Goal: Information Seeking & Learning: Find specific fact

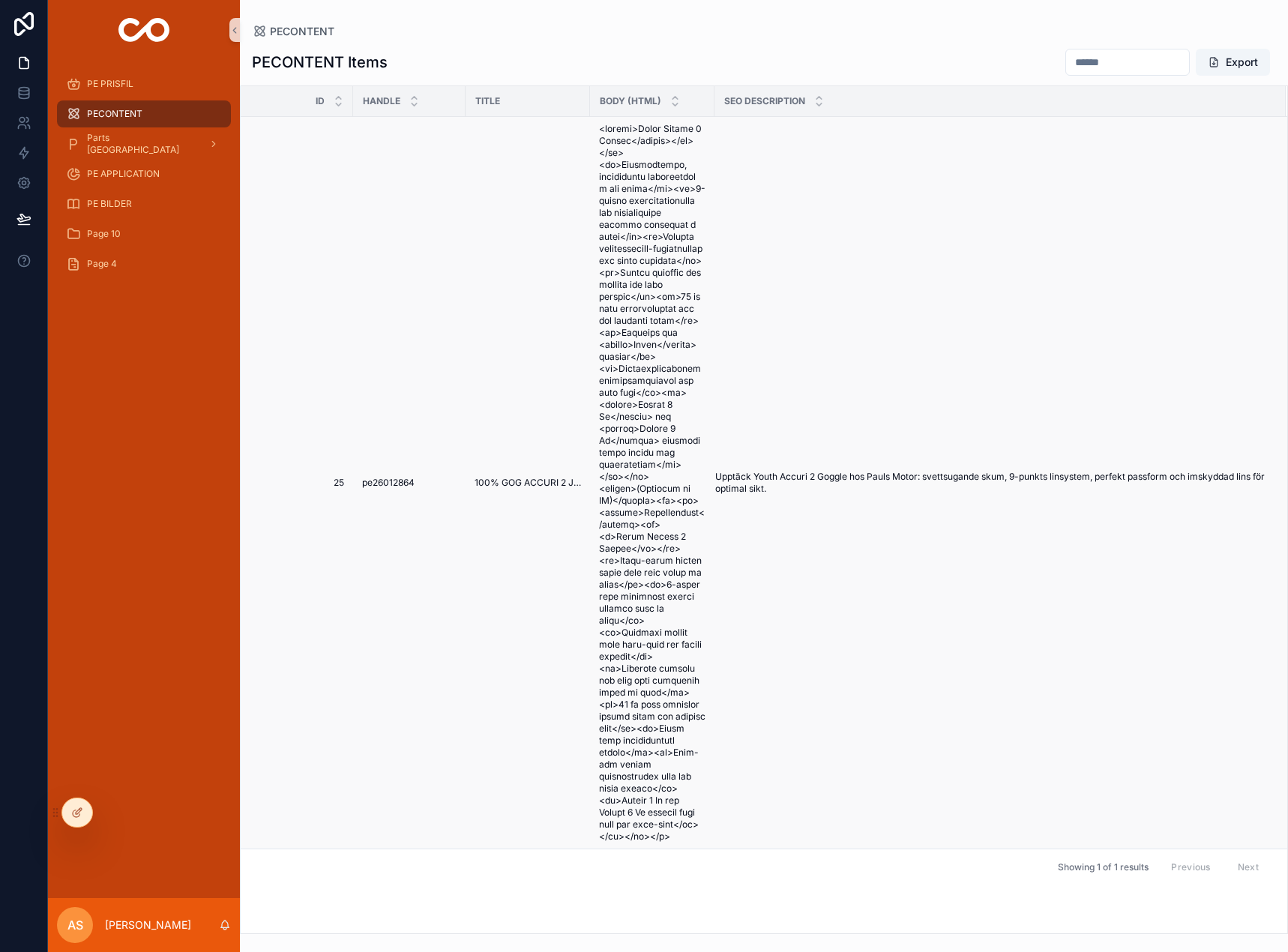
click at [858, 714] on td "Upptäck Youth Accuri 2 Goggle hos Pauls Motor: svettsugande skum, 9-punkts lins…" at bounding box center [1000, 483] width 571 height 733
click at [139, 82] on div "PE PRISFIL" at bounding box center [144, 83] width 156 height 24
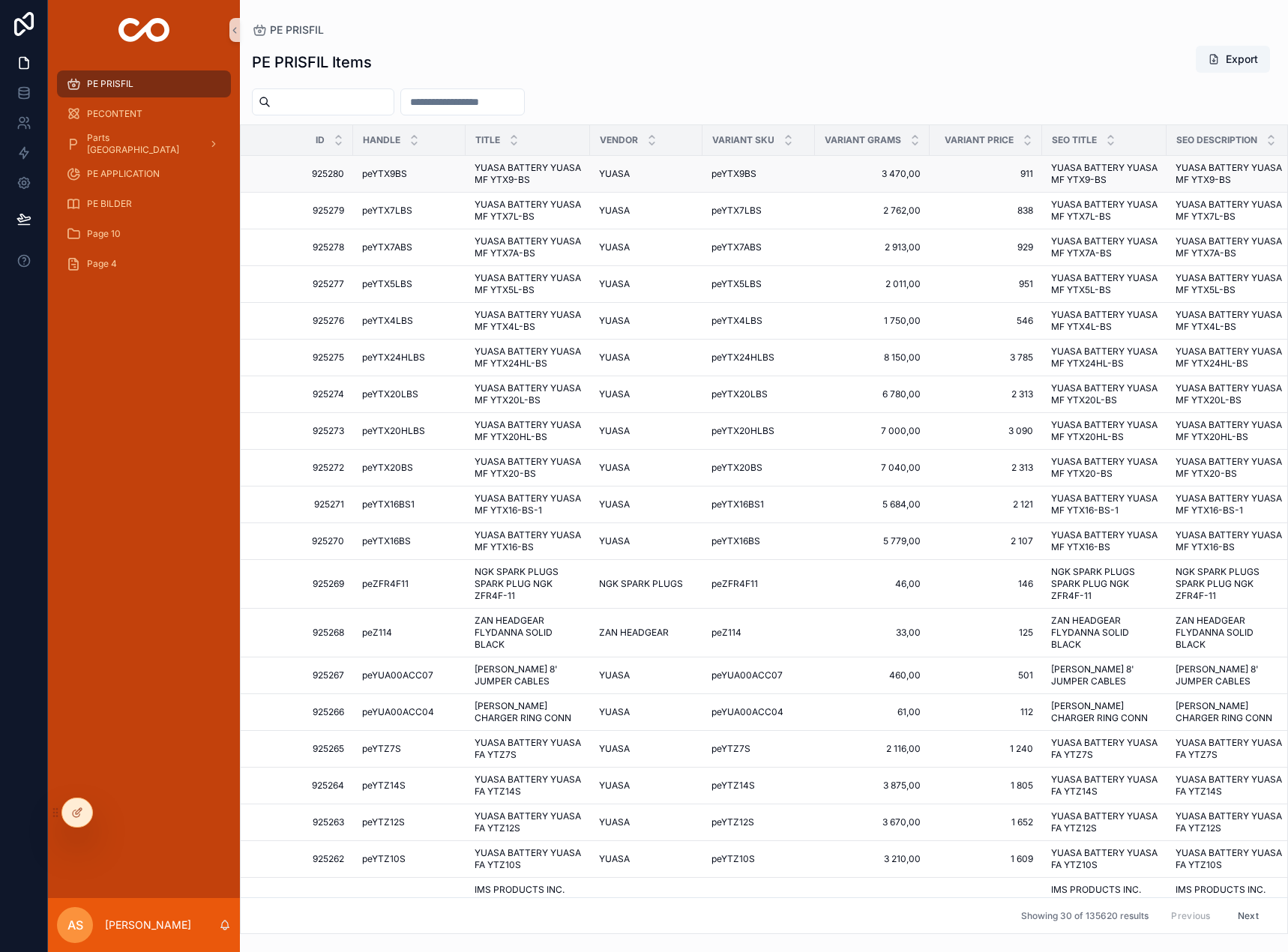
click at [386, 172] on span "peYTX9BS" at bounding box center [385, 174] width 45 height 12
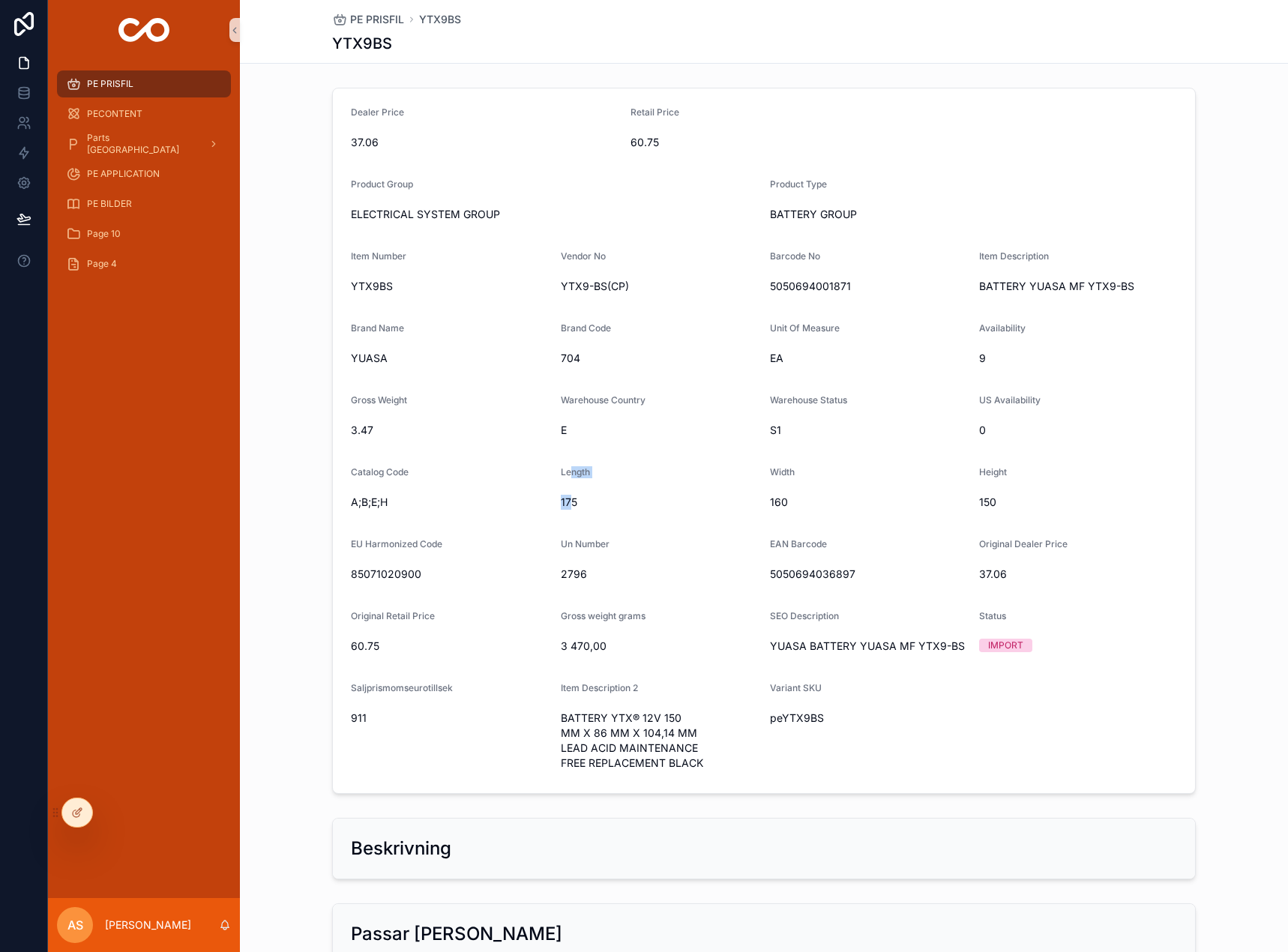
drag, startPoint x: 564, startPoint y: 488, endPoint x: 638, endPoint y: 492, distance: 74.1
click at [564, 486] on div "Length 175" at bounding box center [660, 490] width 198 height 48
click at [570, 472] on span "Length" at bounding box center [575, 472] width 29 height 12
click at [372, 290] on span "YTX9BS" at bounding box center [450, 286] width 198 height 15
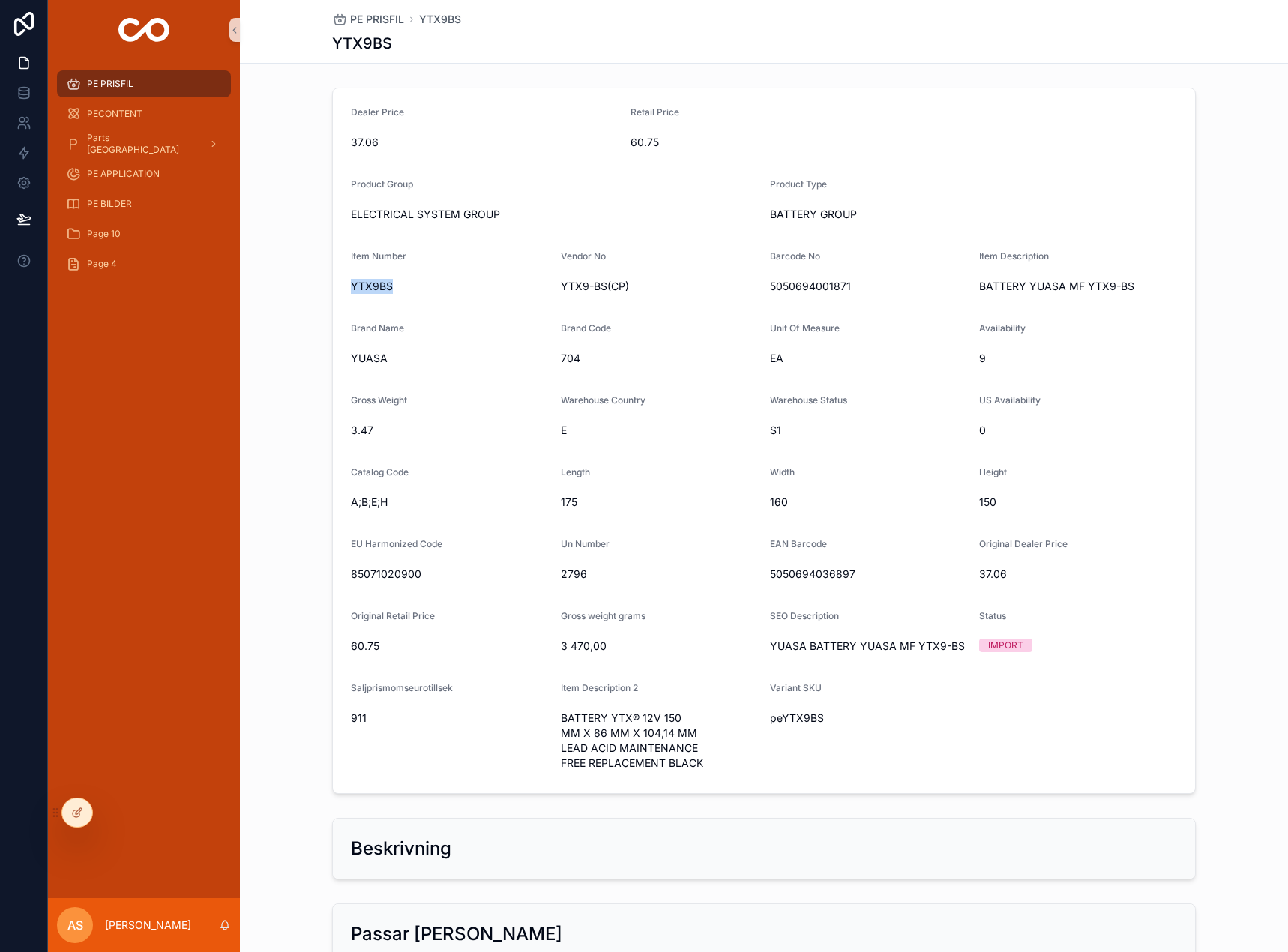
click at [372, 290] on span "YTX9BS" at bounding box center [450, 286] width 198 height 15
copy span "YTX9BS"
drag, startPoint x: 819, startPoint y: 271, endPoint x: 781, endPoint y: 268, distance: 38.1
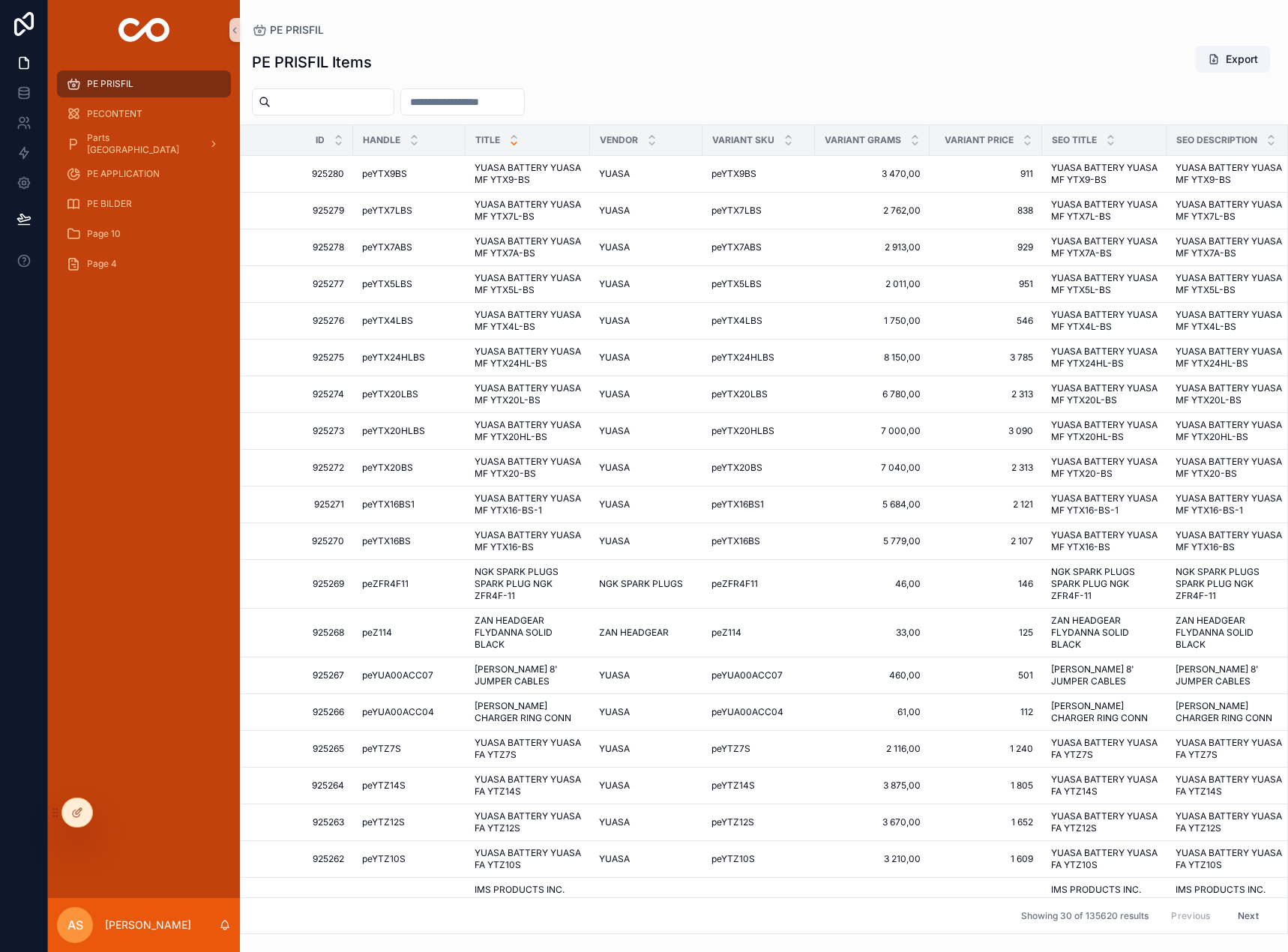
click at [515, 143] on icon "scrollable content" at bounding box center [514, 144] width 10 height 10
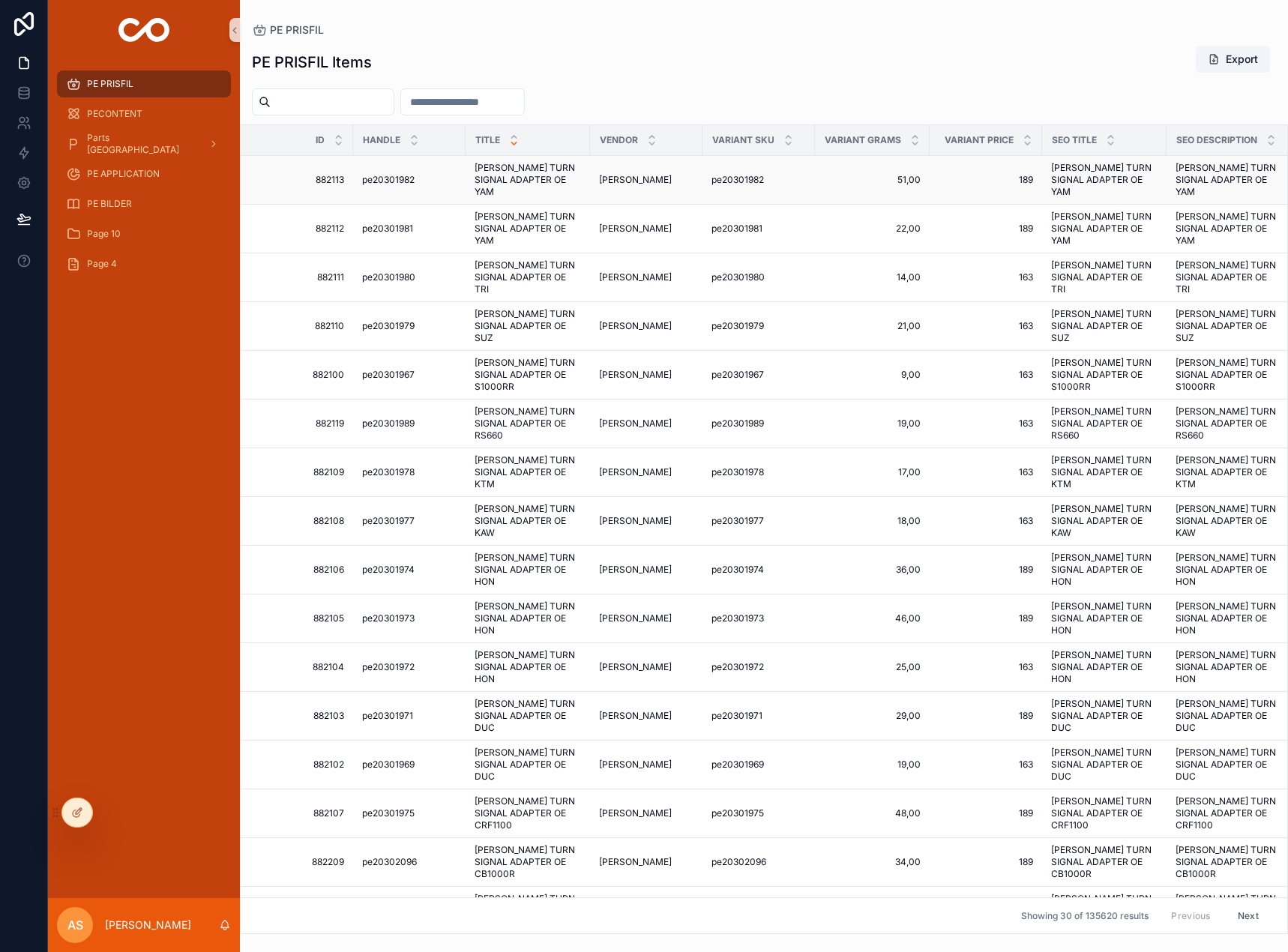
click at [528, 176] on span "[PERSON_NAME] TURN SIGNAL ADAPTER OE YAM" at bounding box center [527, 180] width 106 height 36
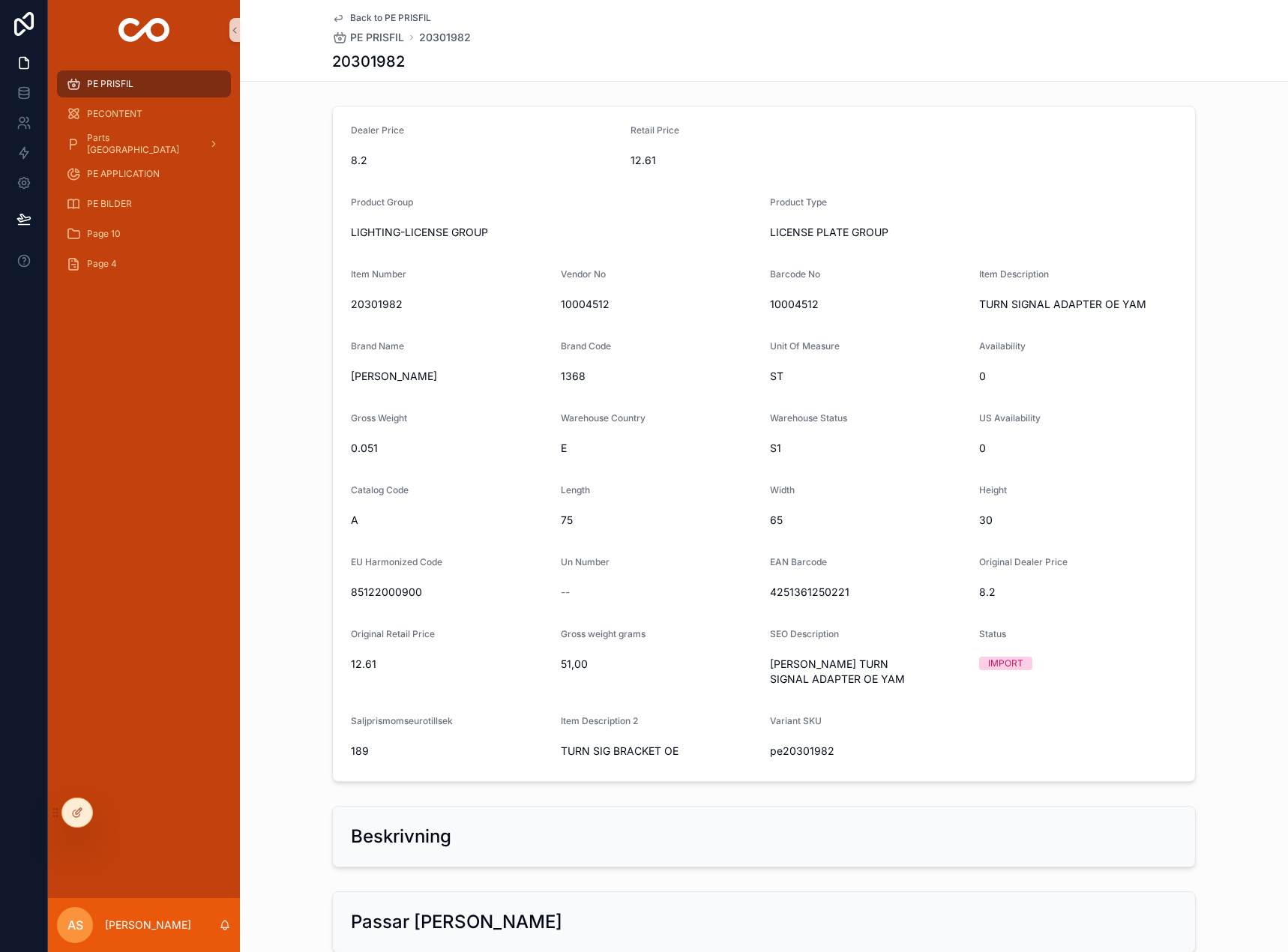
click at [375, 299] on span "20301982" at bounding box center [450, 304] width 198 height 15
copy span "20301982"
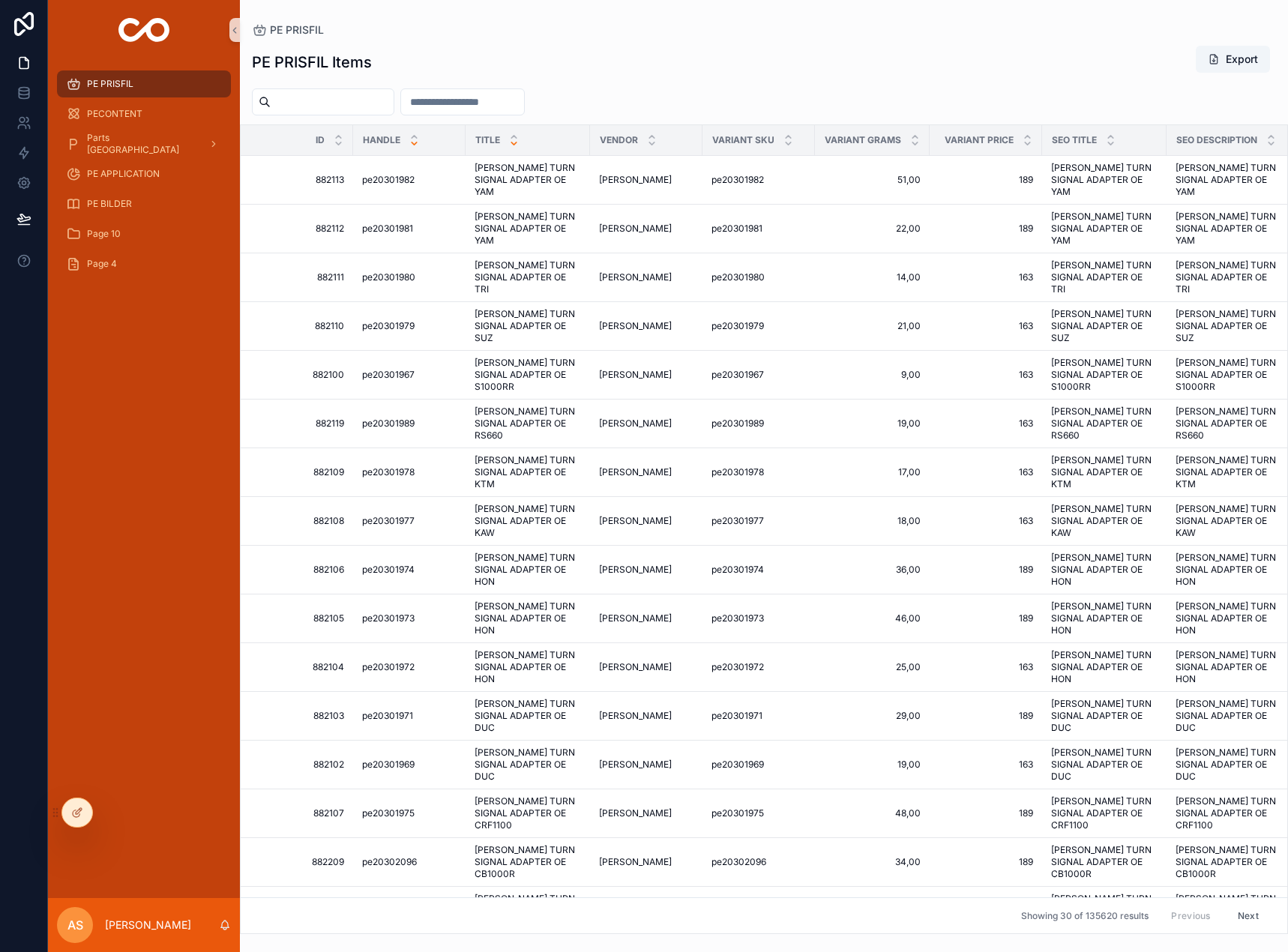
click at [414, 144] on icon "scrollable content" at bounding box center [414, 144] width 5 height 2
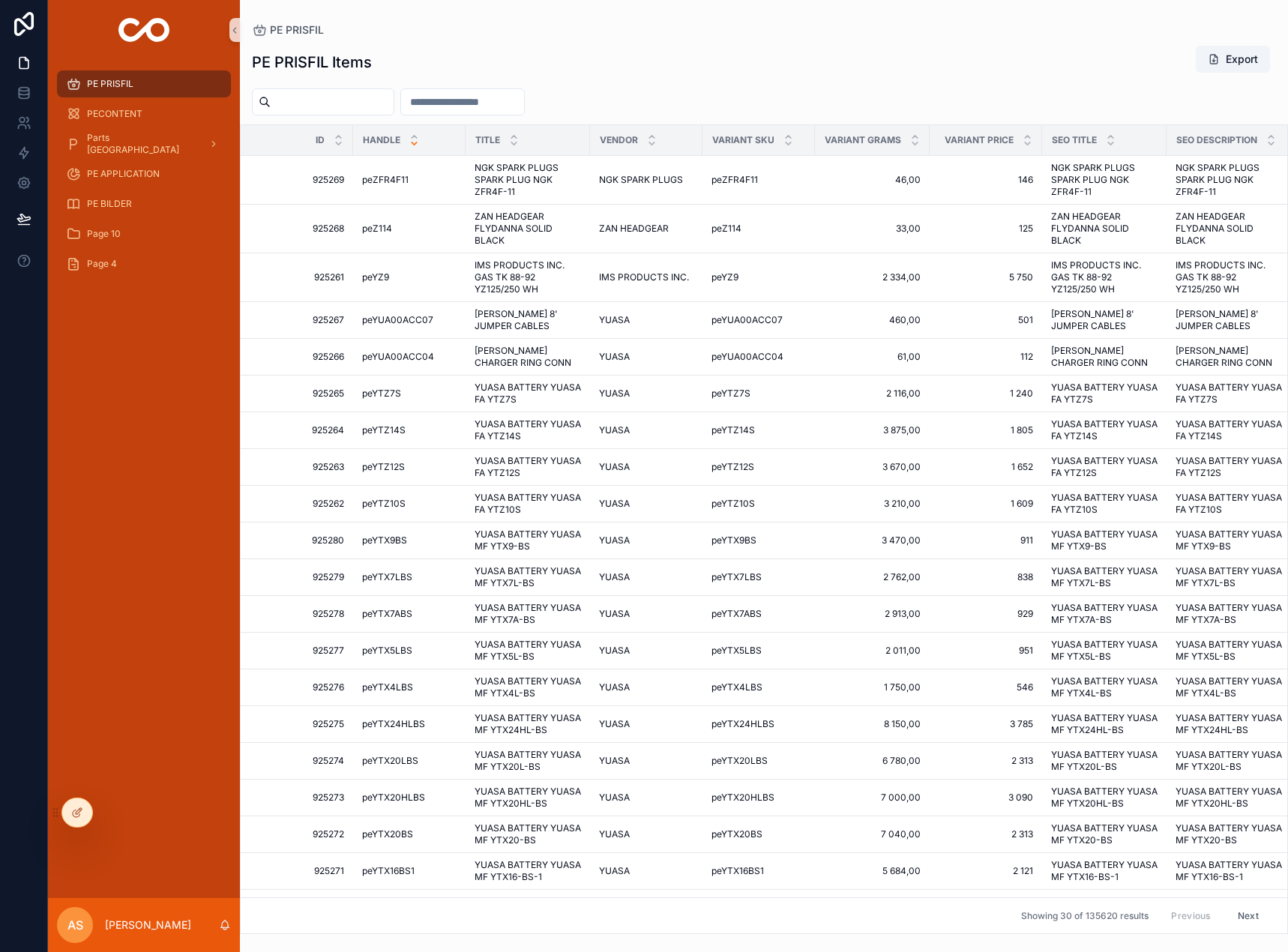
click at [394, 99] on input "scrollable content" at bounding box center [332, 101] width 123 height 21
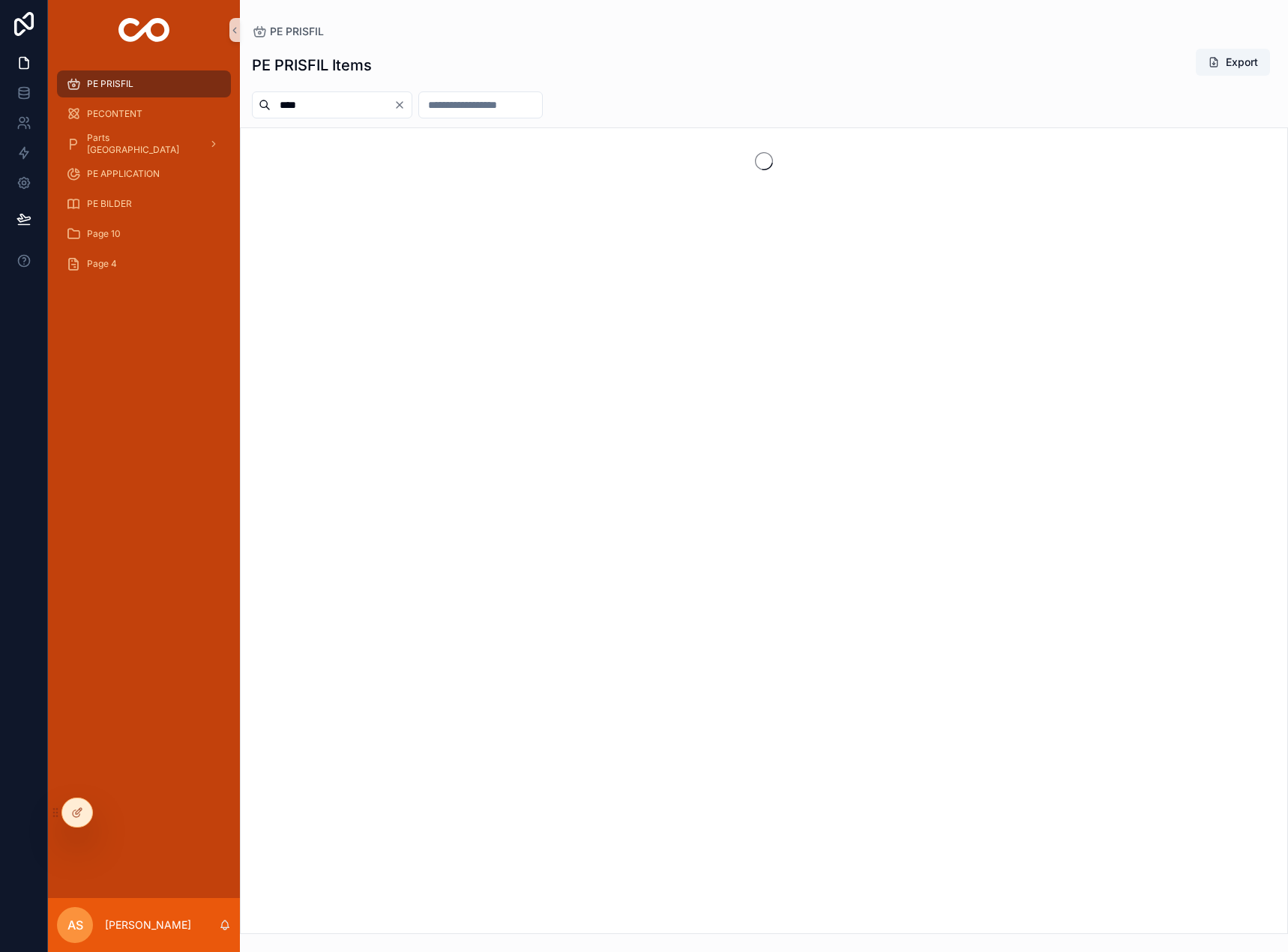
type input "****"
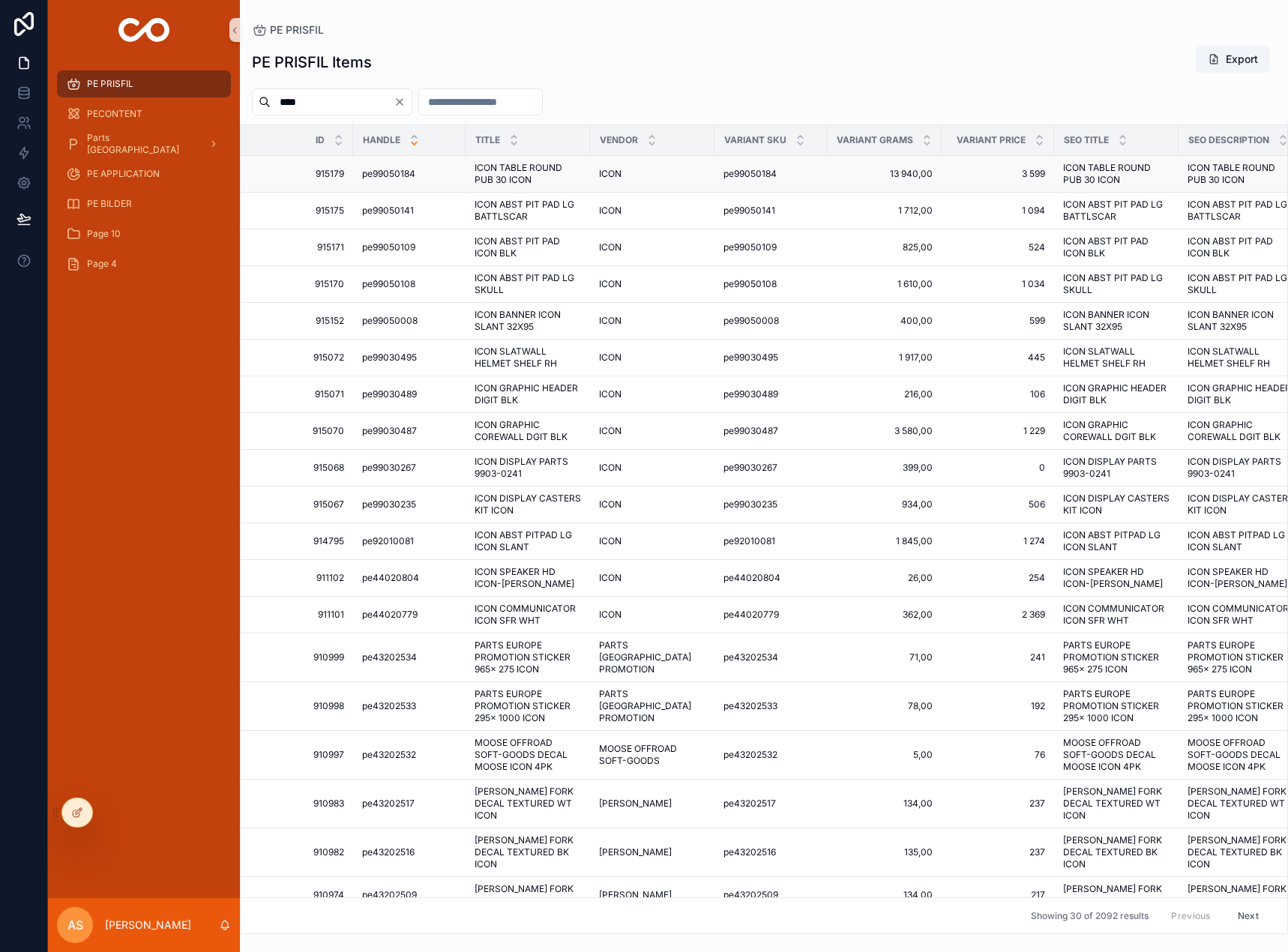
click at [364, 174] on span "pe99050184" at bounding box center [389, 174] width 54 height 12
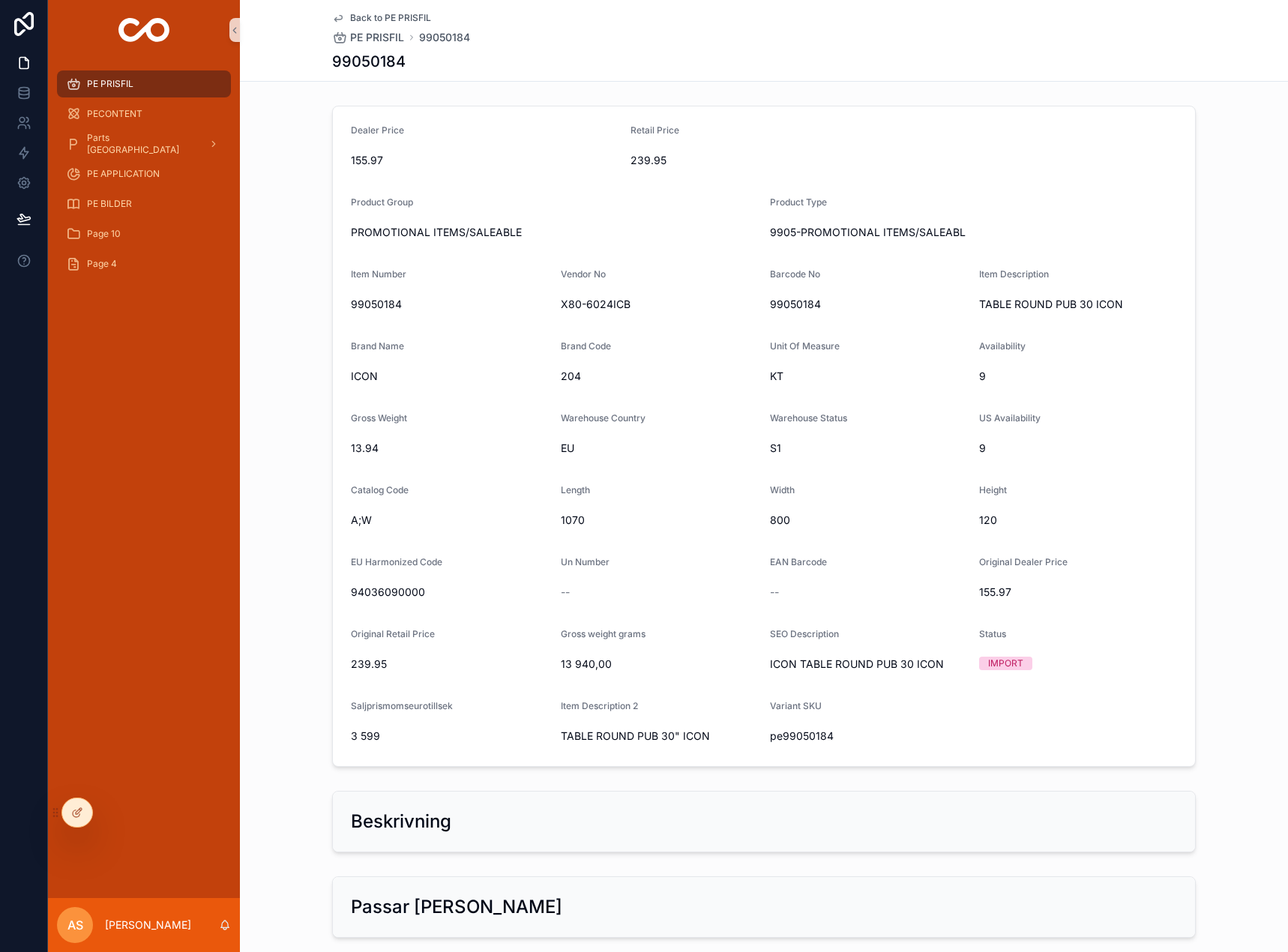
click at [374, 59] on h1 "99050184" at bounding box center [369, 61] width 73 height 21
copy h1 "99050184"
drag, startPoint x: 929, startPoint y: 201, endPoint x: 918, endPoint y: 202, distance: 11.0
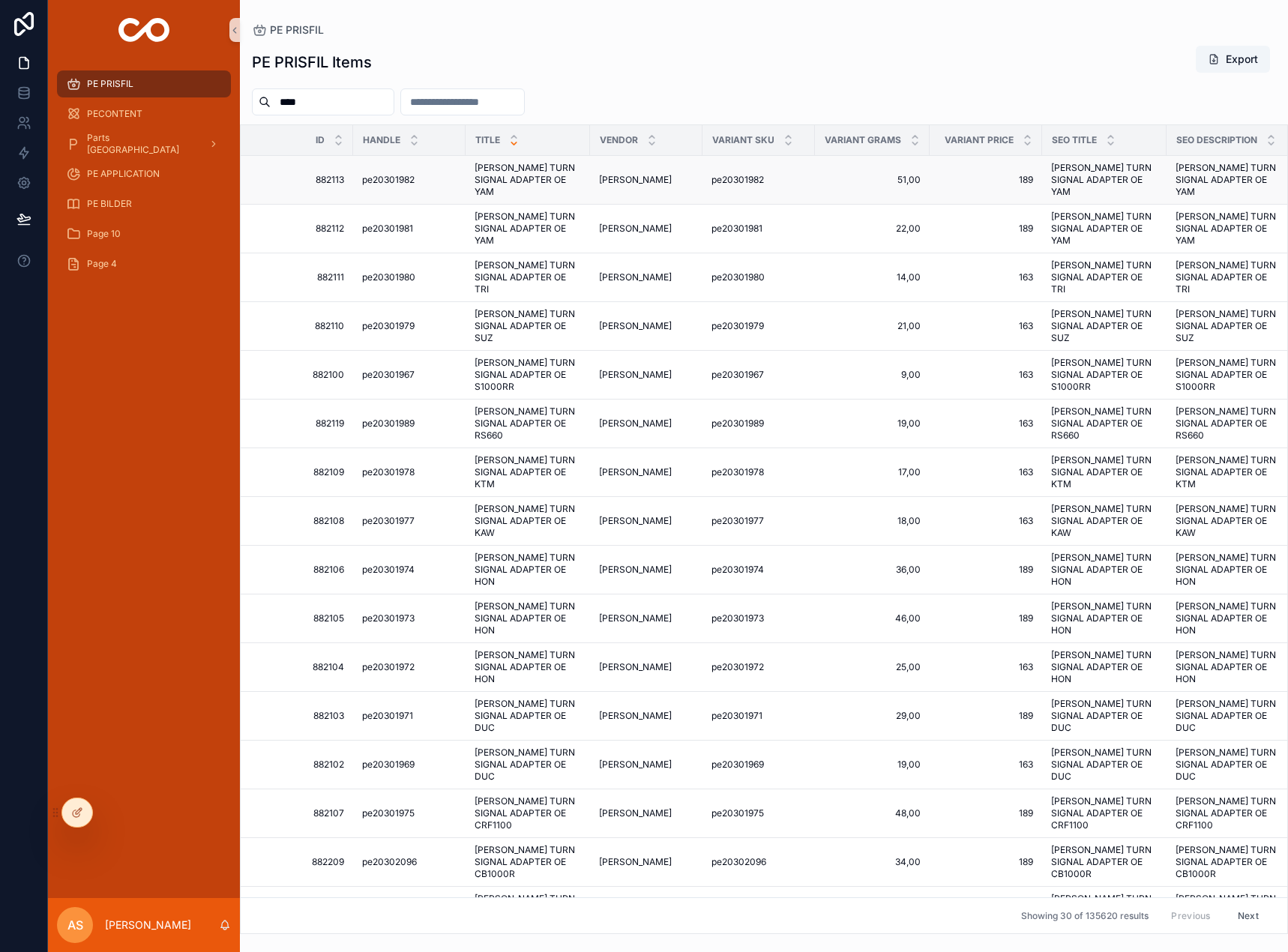
drag, startPoint x: 547, startPoint y: 169, endPoint x: 532, endPoint y: 175, distance: 16.2
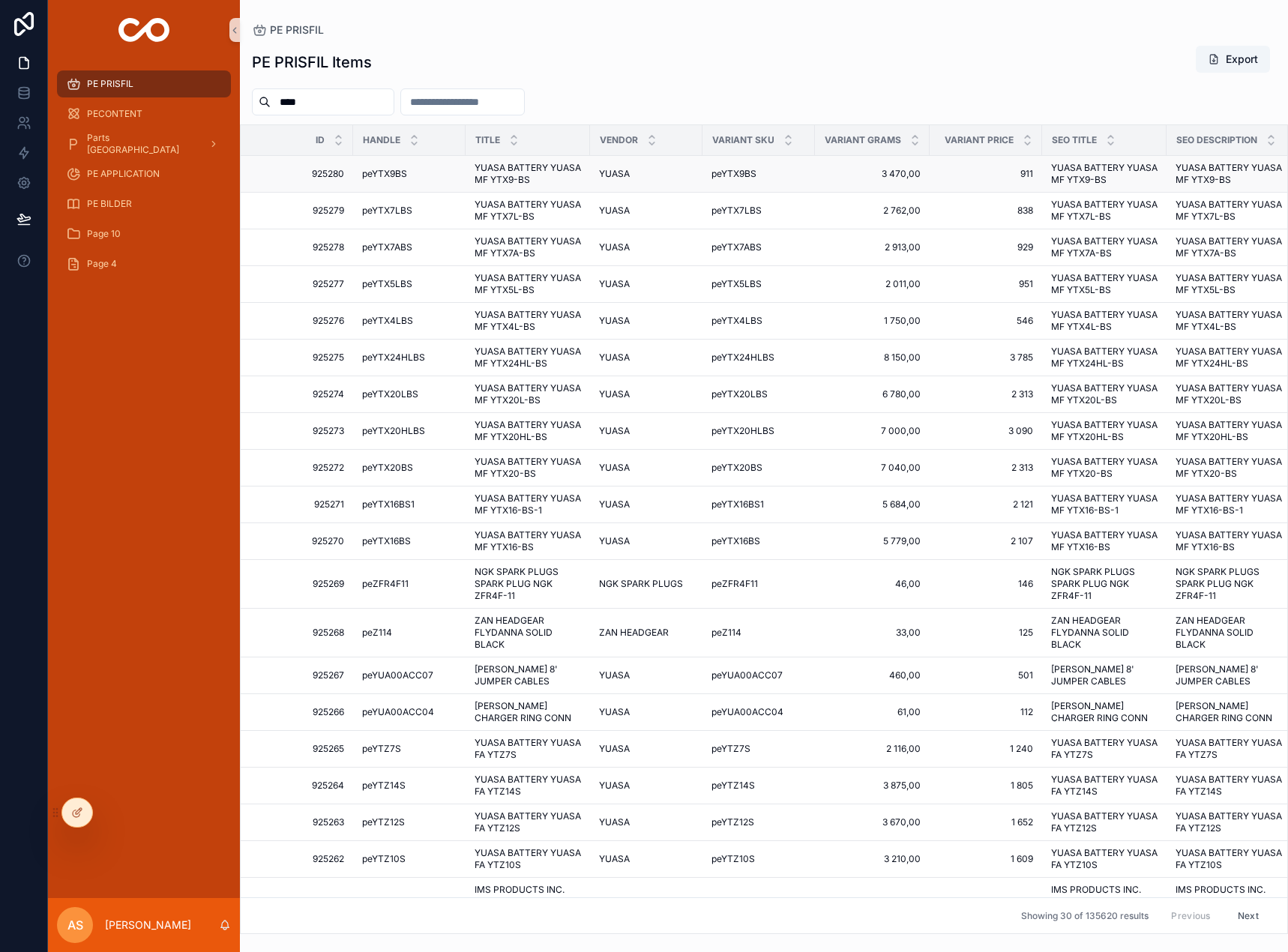
click at [521, 181] on span "YUASA BATTERY YUASA MF YTX9-BS" at bounding box center [527, 173] width 106 height 24
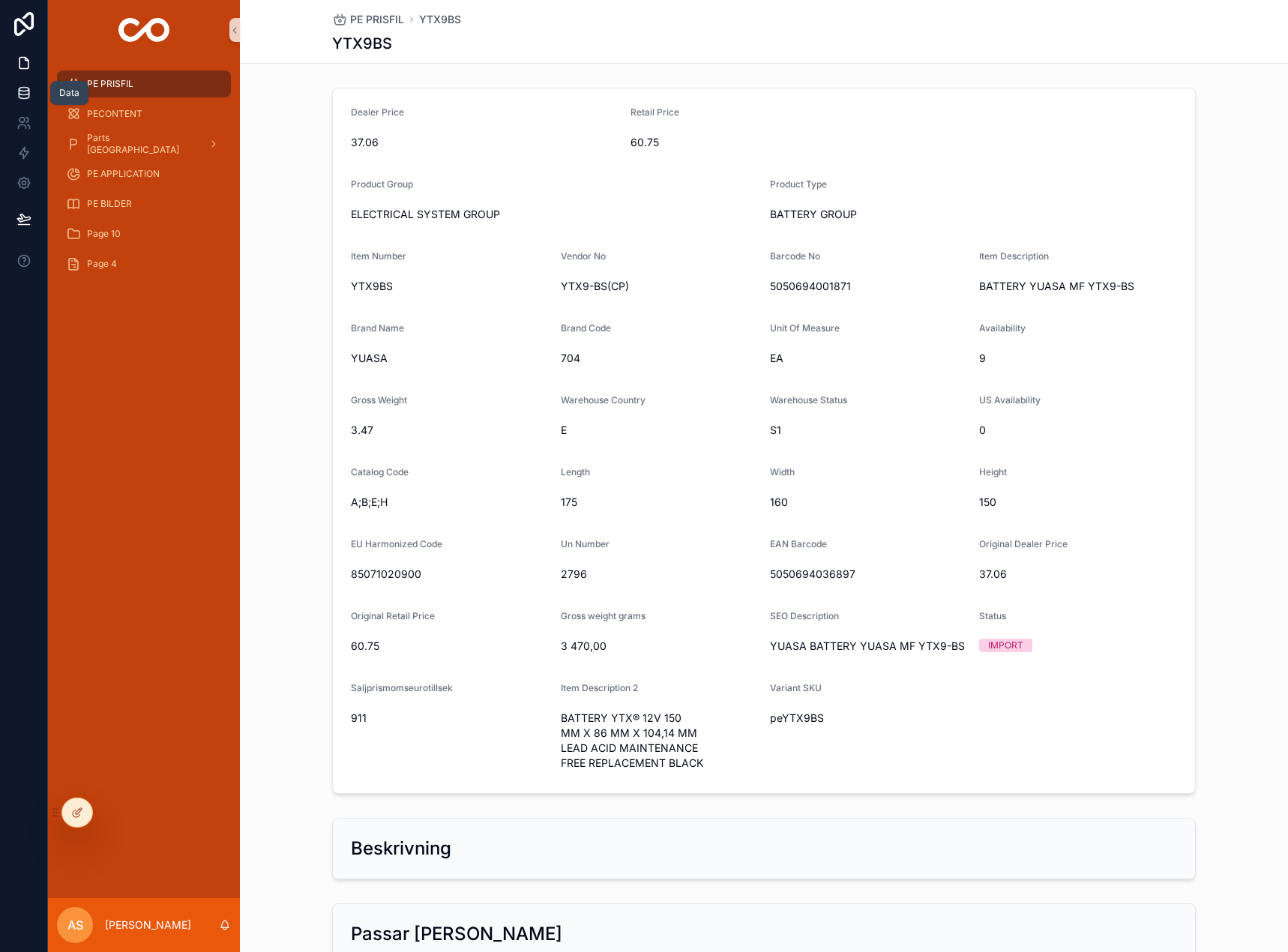
click at [23, 92] on icon at bounding box center [24, 93] width 15 height 15
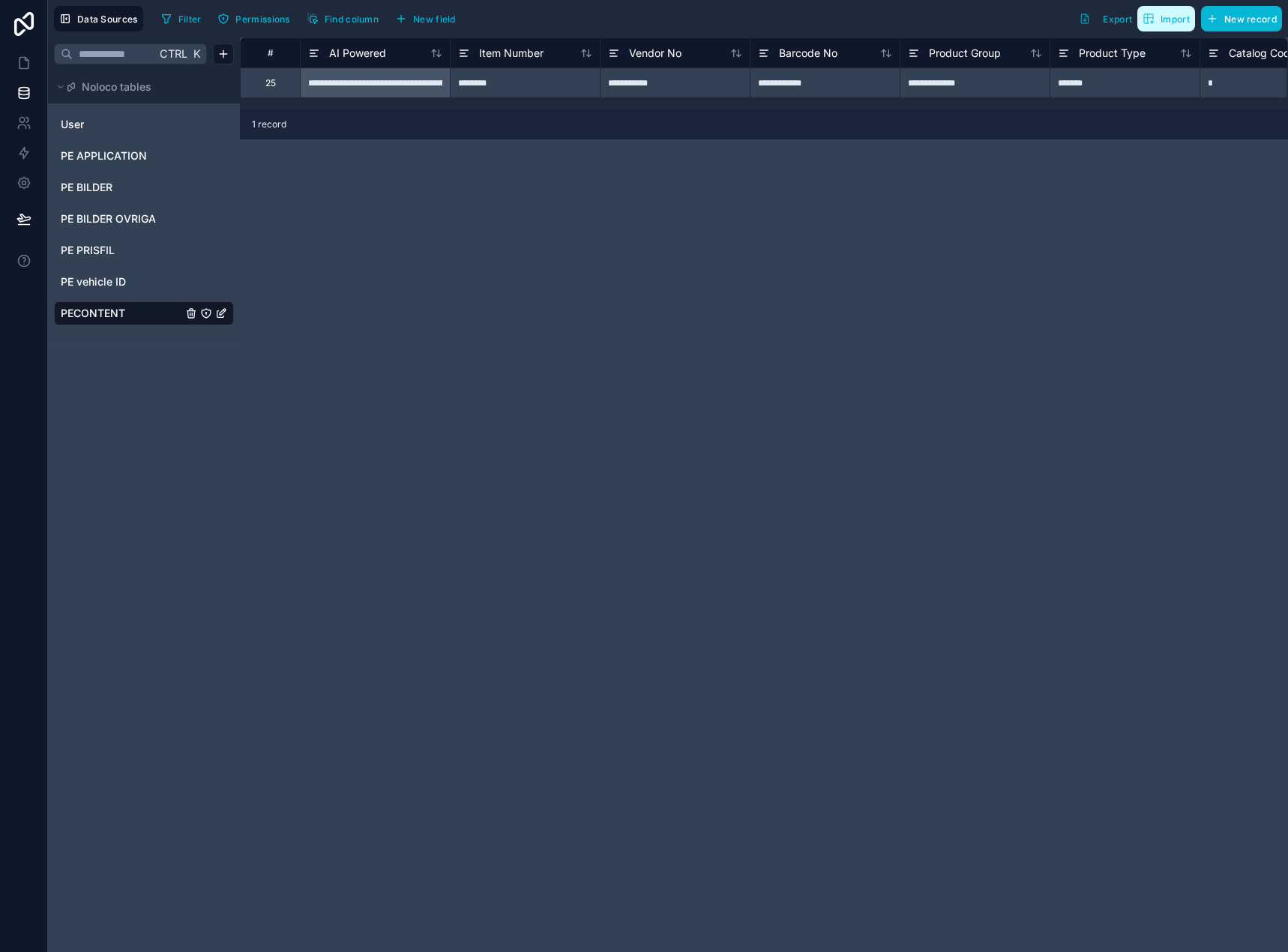
click at [1173, 20] on span "Import" at bounding box center [1175, 19] width 29 height 12
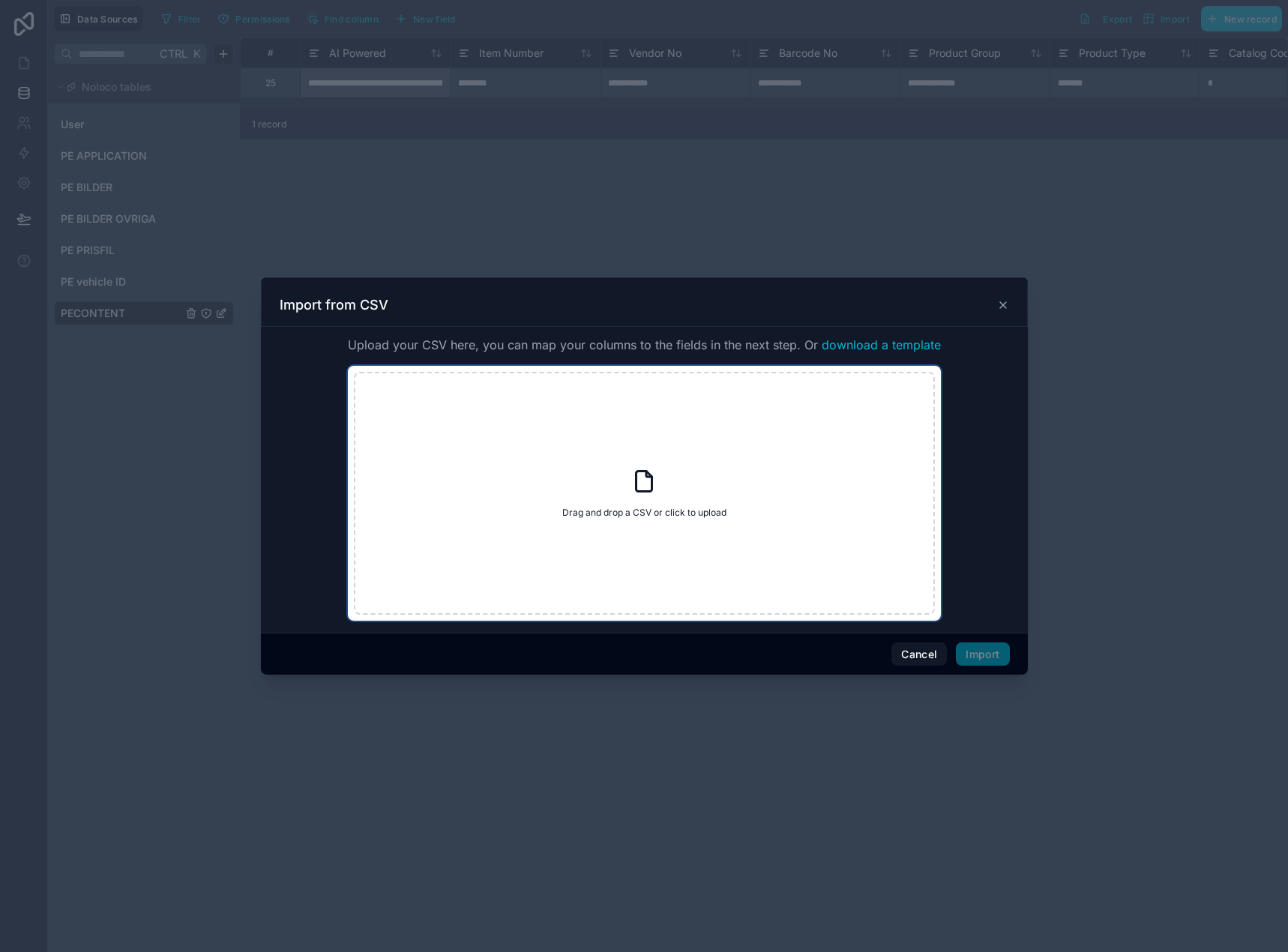
click at [691, 474] on div "Drag and drop a CSV or click to upload Drag and drop a CSV or click to upload" at bounding box center [644, 493] width 581 height 243
type input "**********"
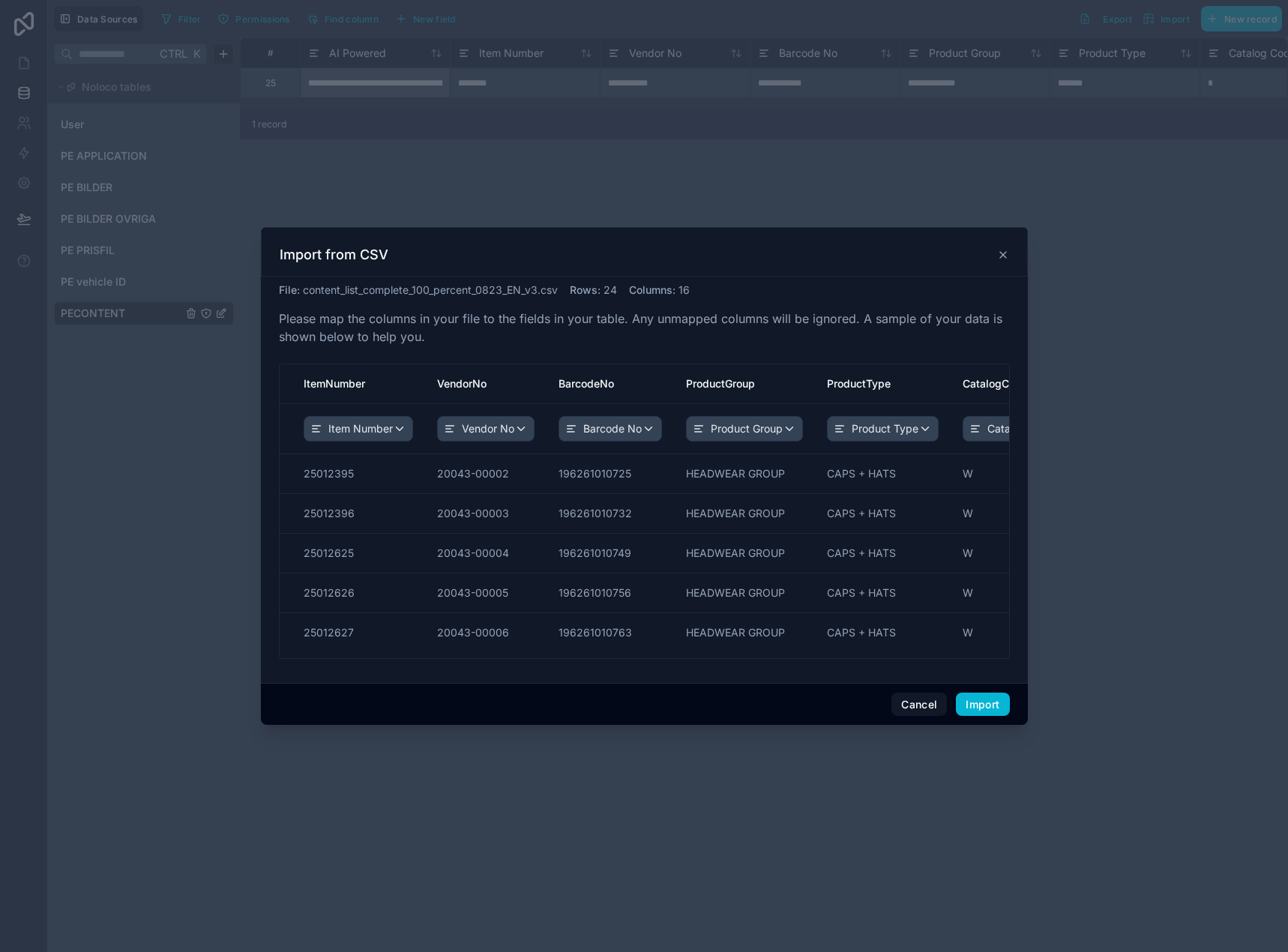
click at [1005, 253] on icon at bounding box center [1003, 255] width 12 height 12
